Goal: Information Seeking & Learning: Understand process/instructions

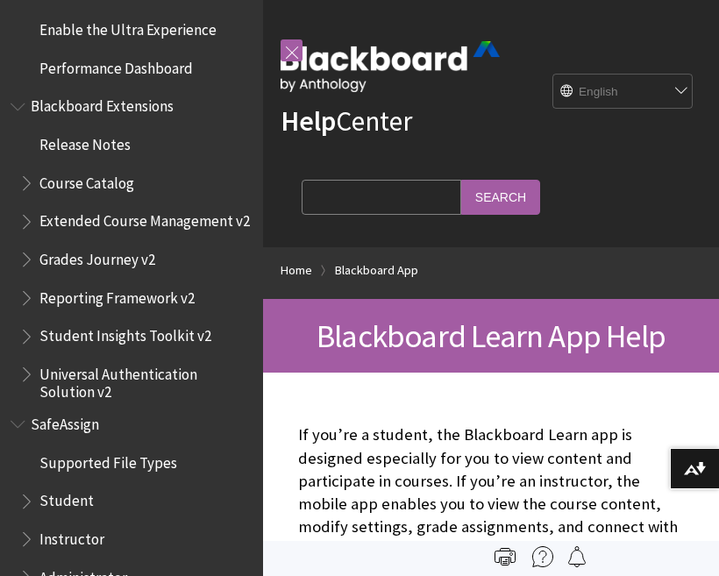
scroll to position [1814, 0]
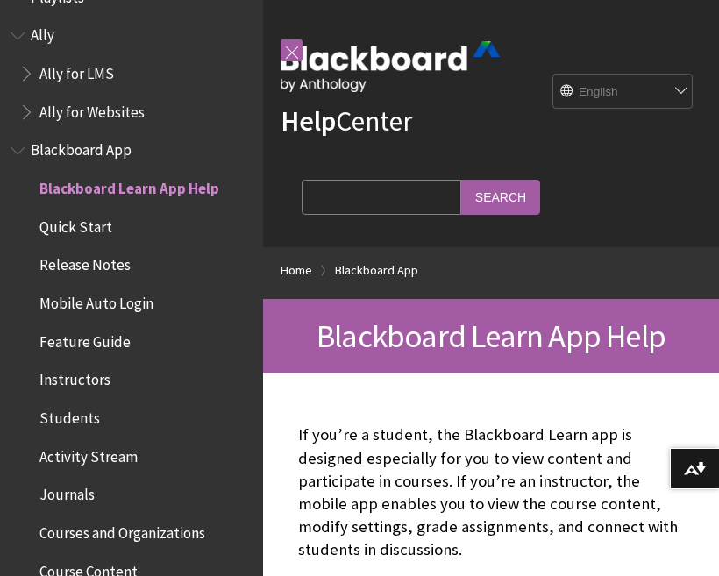
click at [273, 63] on div "Help Center English عربية Català Cymraeg Deutsch Español Suomi Français עברית I…" at bounding box center [491, 123] width 456 height 247
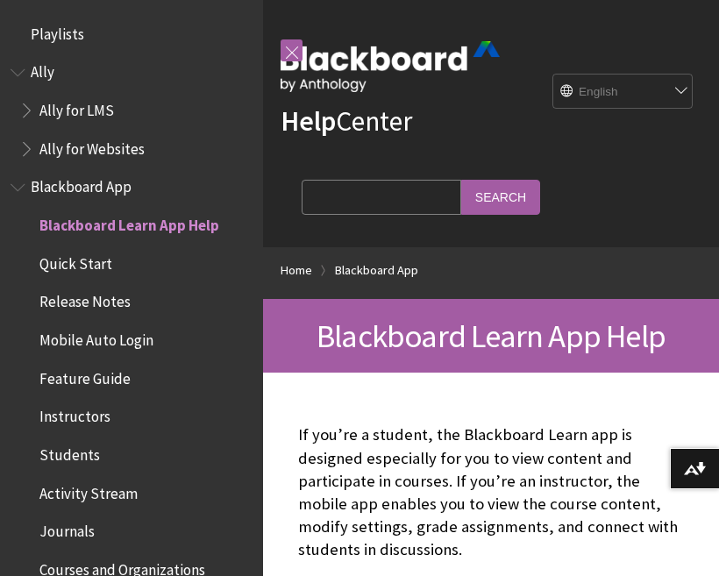
click at [298, 47] on link at bounding box center [291, 50] width 22 height 22
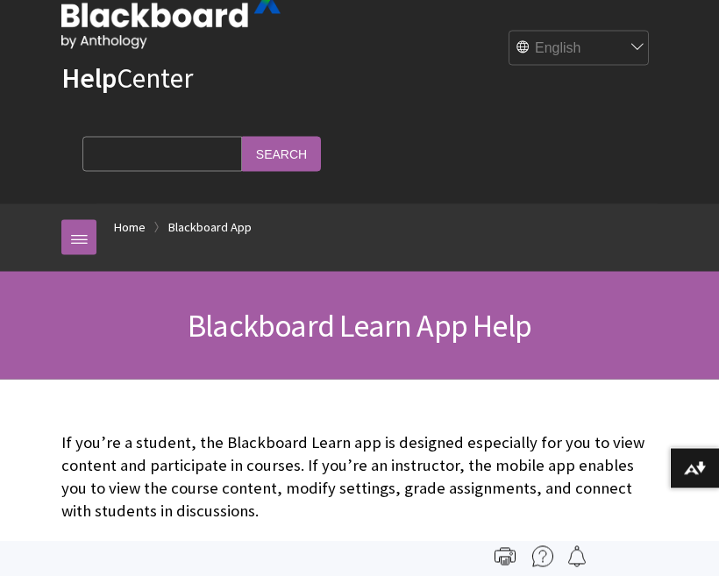
scroll to position [0, 0]
